Goal: Task Accomplishment & Management: Use online tool/utility

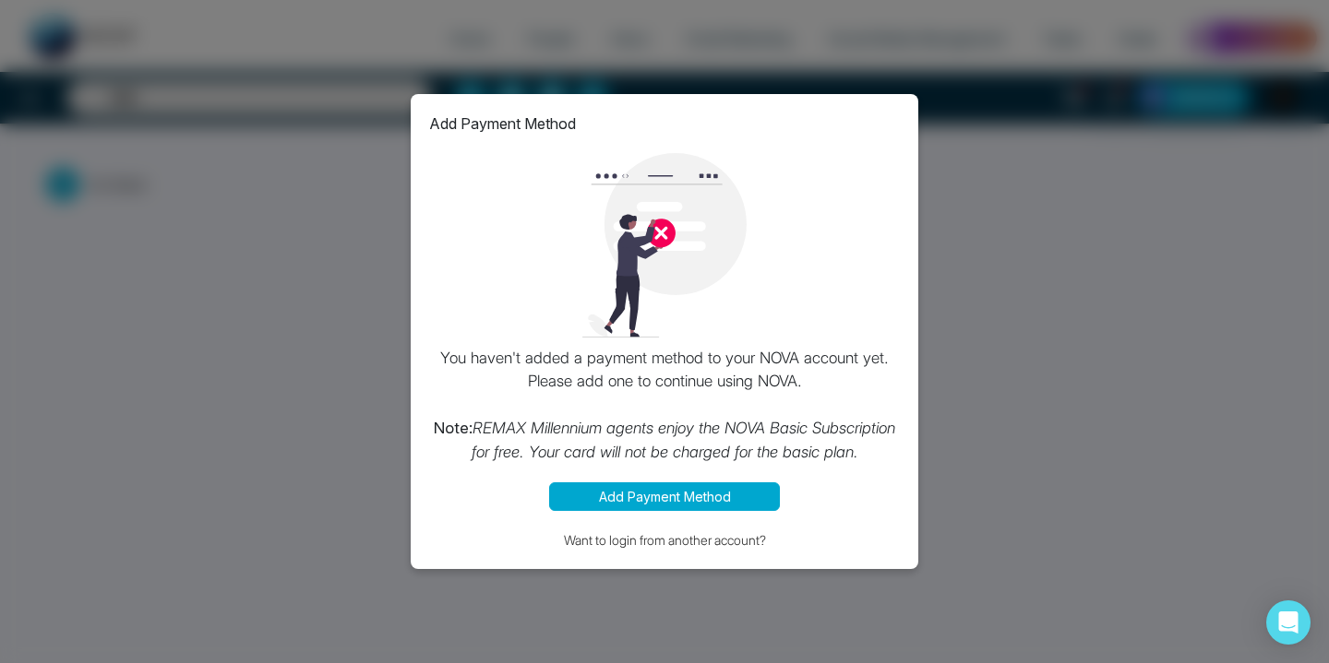
click at [335, 302] on div "Add Payment Method You haven't added a payment method to your NOVA account yet.…" at bounding box center [664, 331] width 1329 height 663
